Goal: Register for event/course

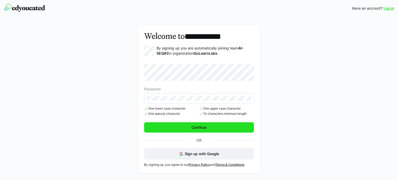
click at [203, 126] on span "Continue" at bounding box center [199, 127] width 17 height 5
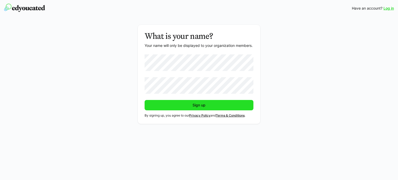
click at [191, 102] on span "Sign up" at bounding box center [199, 105] width 109 height 10
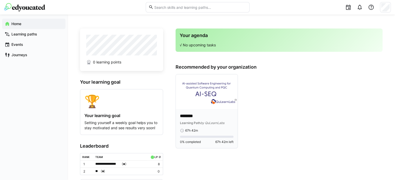
click at [197, 119] on div "******** Learning Path by QuLearnLabs" at bounding box center [206, 119] width 53 height 12
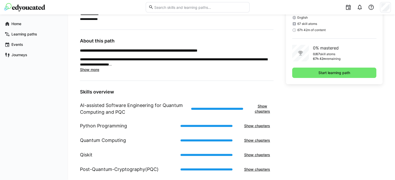
scroll to position [142, 0]
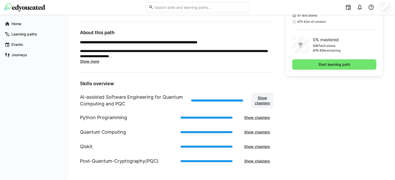
click at [262, 101] on span "Show chapters" at bounding box center [262, 100] width 17 height 10
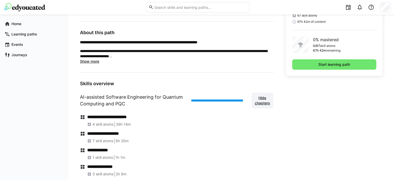
click at [264, 100] on span "Hide chapters" at bounding box center [262, 100] width 17 height 10
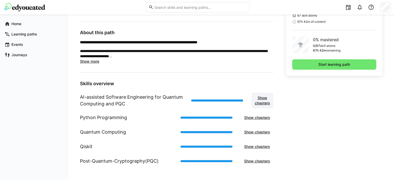
click at [265, 96] on span "Show chapters" at bounding box center [262, 100] width 17 height 10
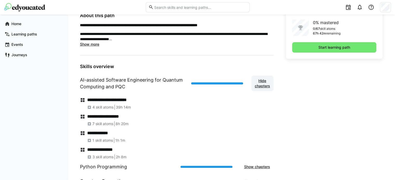
scroll to position [194, 0]
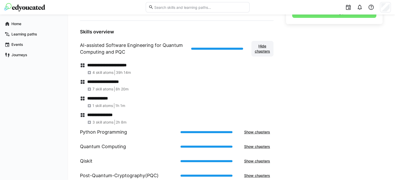
click at [259, 50] on span "Hide chapters" at bounding box center [262, 49] width 17 height 10
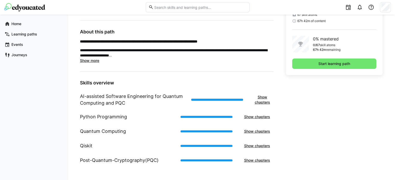
scroll to position [142, 0]
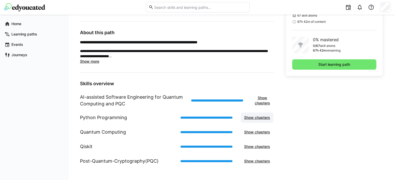
click at [263, 117] on span "Show chapters" at bounding box center [256, 117] width 27 height 5
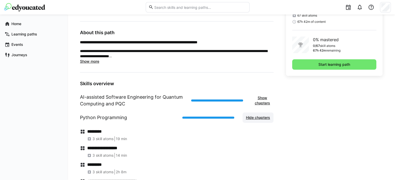
click at [263, 117] on span "Hide chapters" at bounding box center [258, 117] width 26 height 5
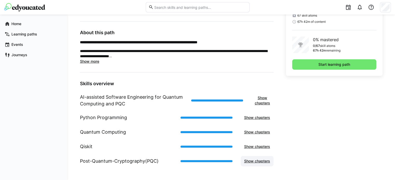
click at [258, 157] on span "Show chapters" at bounding box center [256, 161] width 33 height 10
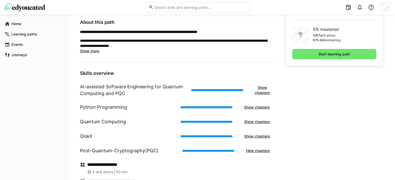
scroll to position [209, 0]
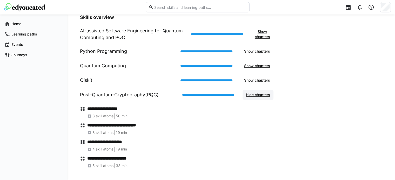
click at [256, 95] on span "Hide chapters" at bounding box center [258, 94] width 26 height 5
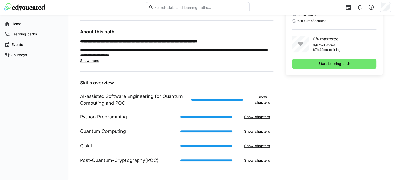
scroll to position [142, 0]
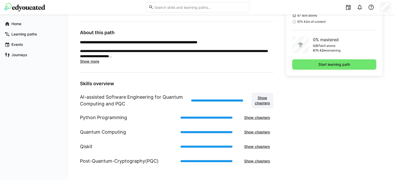
click at [260, 99] on span "Show chapters" at bounding box center [262, 100] width 17 height 10
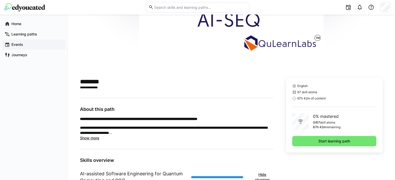
scroll to position [64, 0]
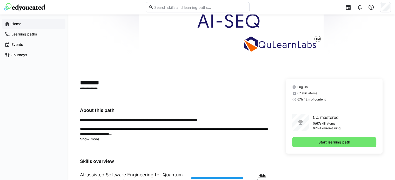
click at [0, 0] on app-navigation-label "Home" at bounding box center [0, 0] width 0 height 0
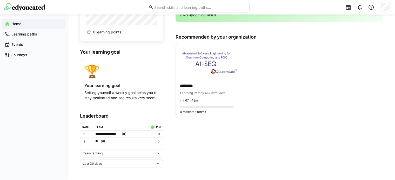
scroll to position [31, 0]
click at [153, 152] on div "Team ranking" at bounding box center [119, 153] width 73 height 4
click at [158, 155] on eds-icon at bounding box center [158, 153] width 4 height 4
click at [144, 165] on div "Last 30 days" at bounding box center [119, 164] width 73 height 4
click at [202, 147] on app-home-right "Your agenda √ No upcoming tasks Recommended by your organization ******** Learn…" at bounding box center [278, 83] width 207 height 170
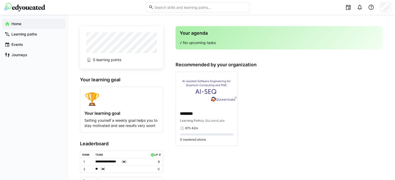
scroll to position [0, 0]
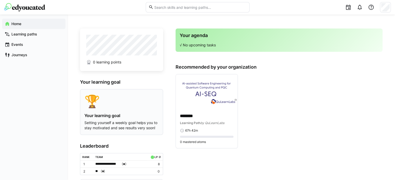
click at [98, 104] on div "🏆" at bounding box center [121, 101] width 74 height 15
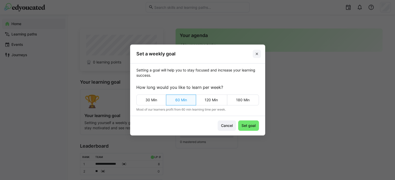
click at [258, 53] on eds-icon at bounding box center [256, 54] width 4 height 4
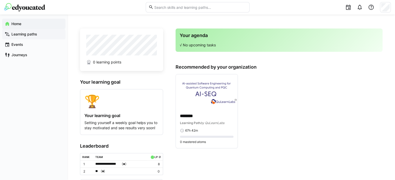
click at [0, 0] on app-navigation-label "Learning paths" at bounding box center [0, 0] width 0 height 0
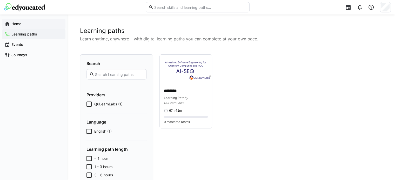
click at [0, 0] on app-navigation-label "Home" at bounding box center [0, 0] width 0 height 0
